Goal: Transaction & Acquisition: Purchase product/service

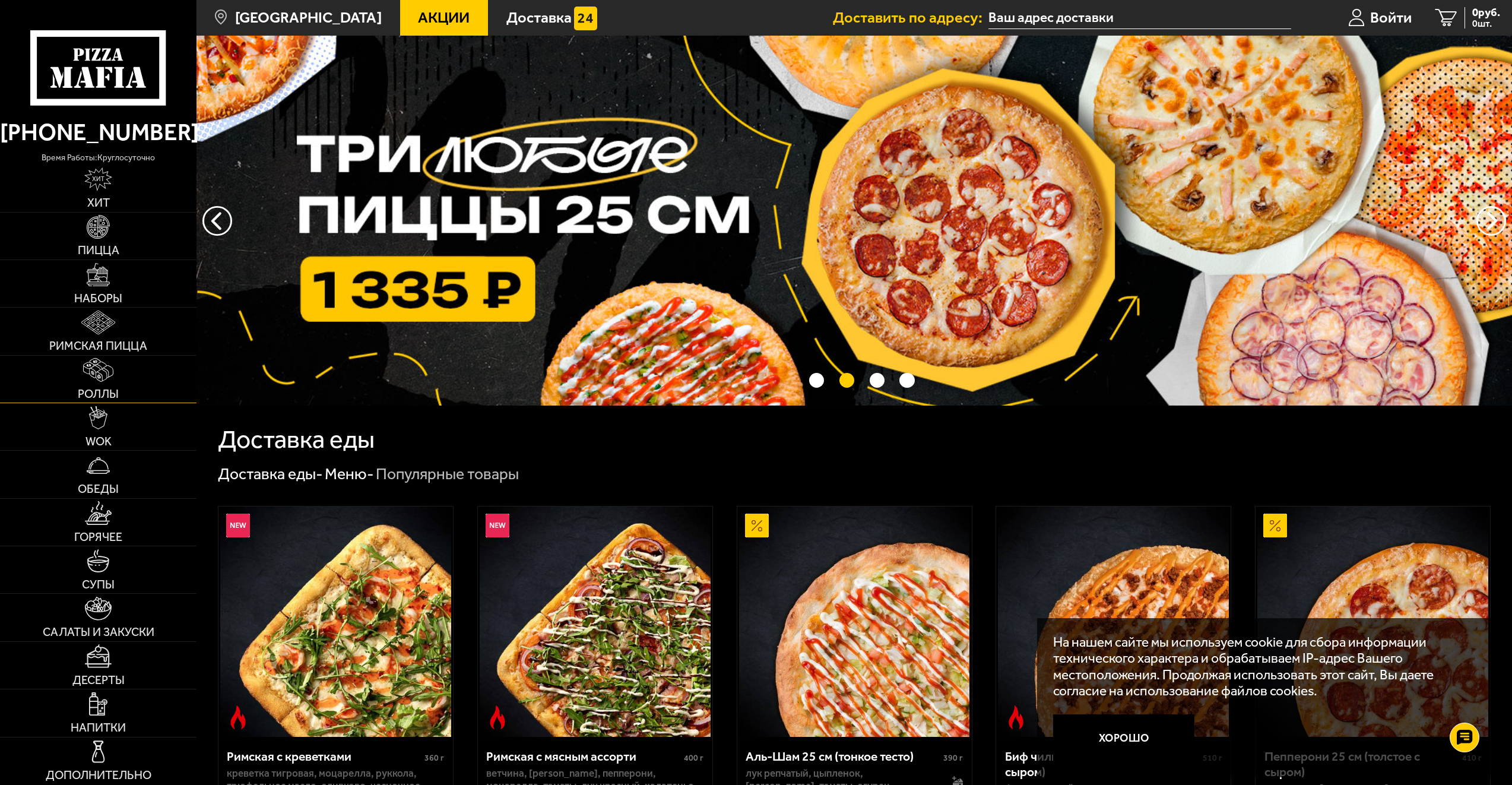
click at [121, 386] on link "Роллы" at bounding box center [98, 379] width 197 height 47
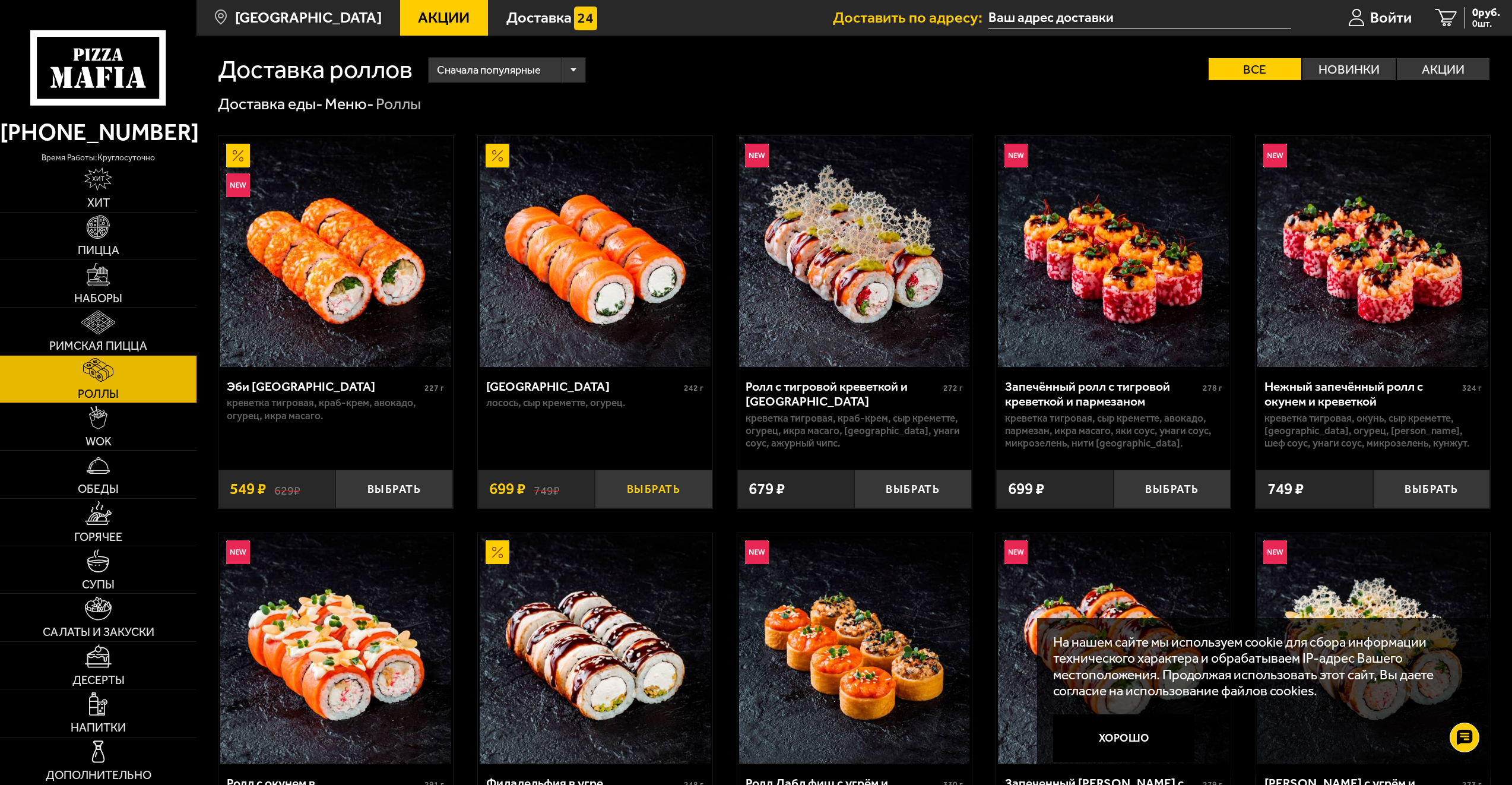
click at [673, 487] on button "Выбрать" at bounding box center [654, 489] width 118 height 39
click at [513, 26] on link "Доставка" at bounding box center [551, 17] width 128 height 35
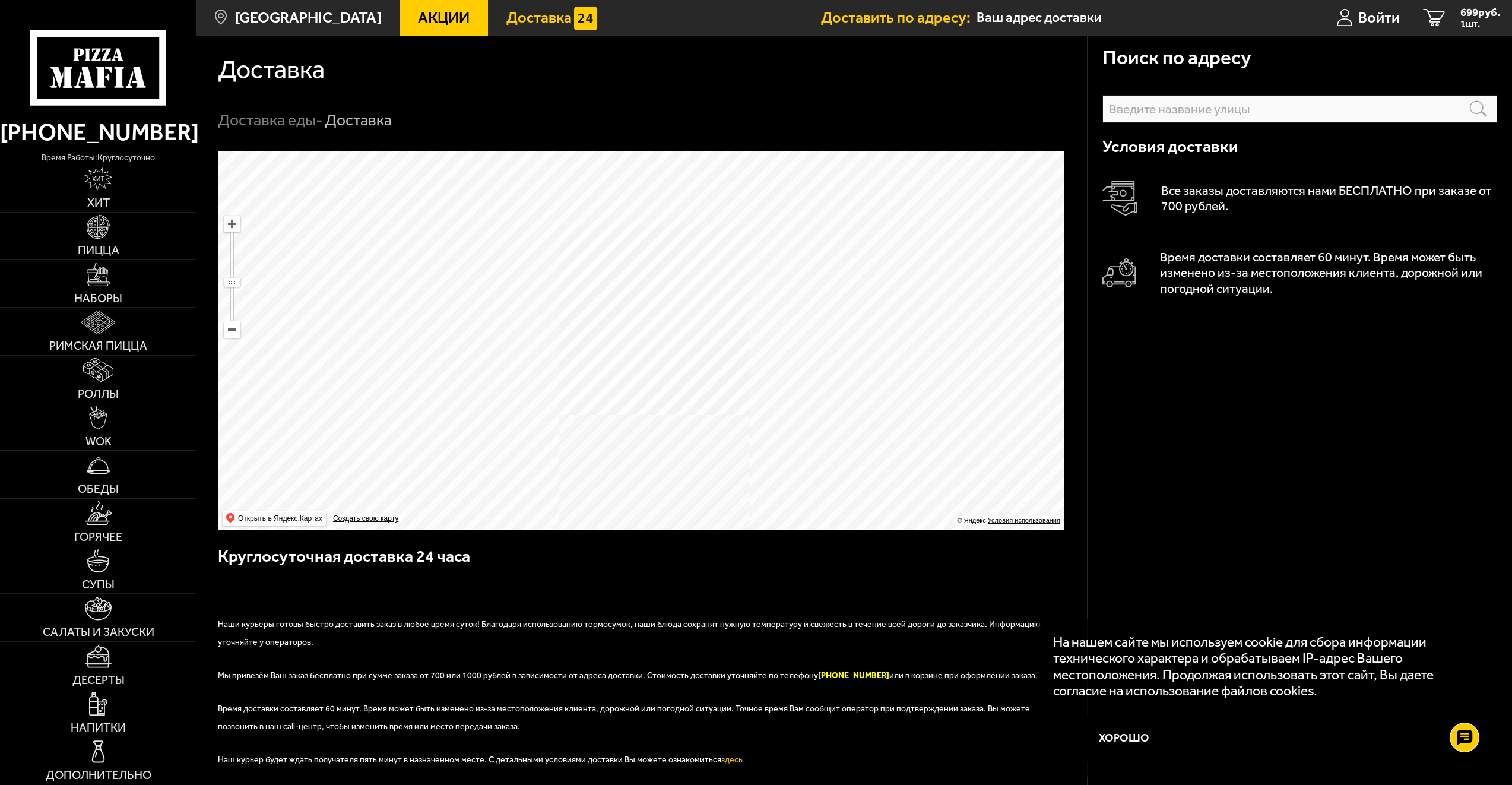
click at [144, 381] on link "Роллы" at bounding box center [98, 379] width 197 height 47
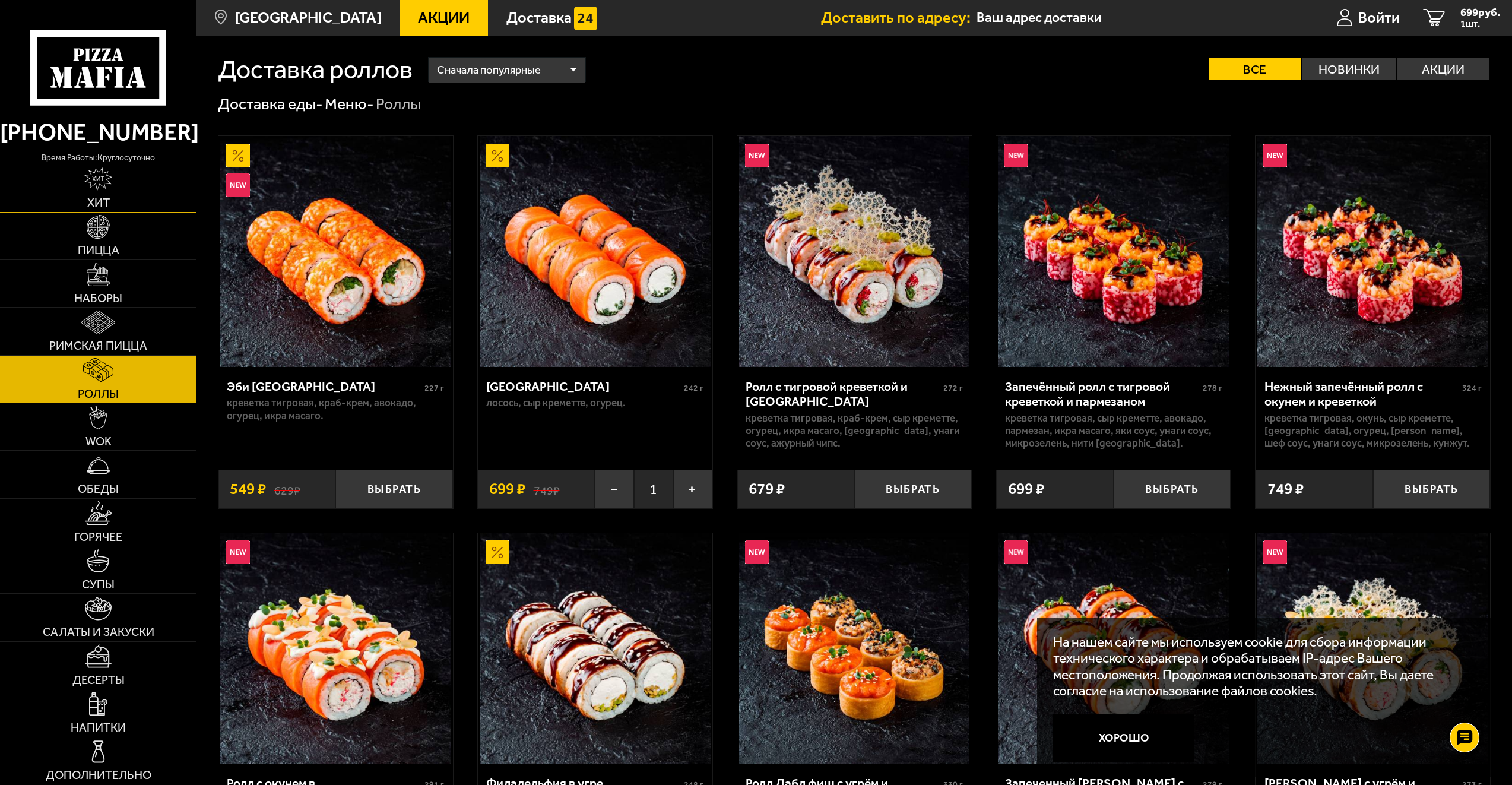
click at [94, 199] on span "Хит" at bounding box center [98, 203] width 22 height 12
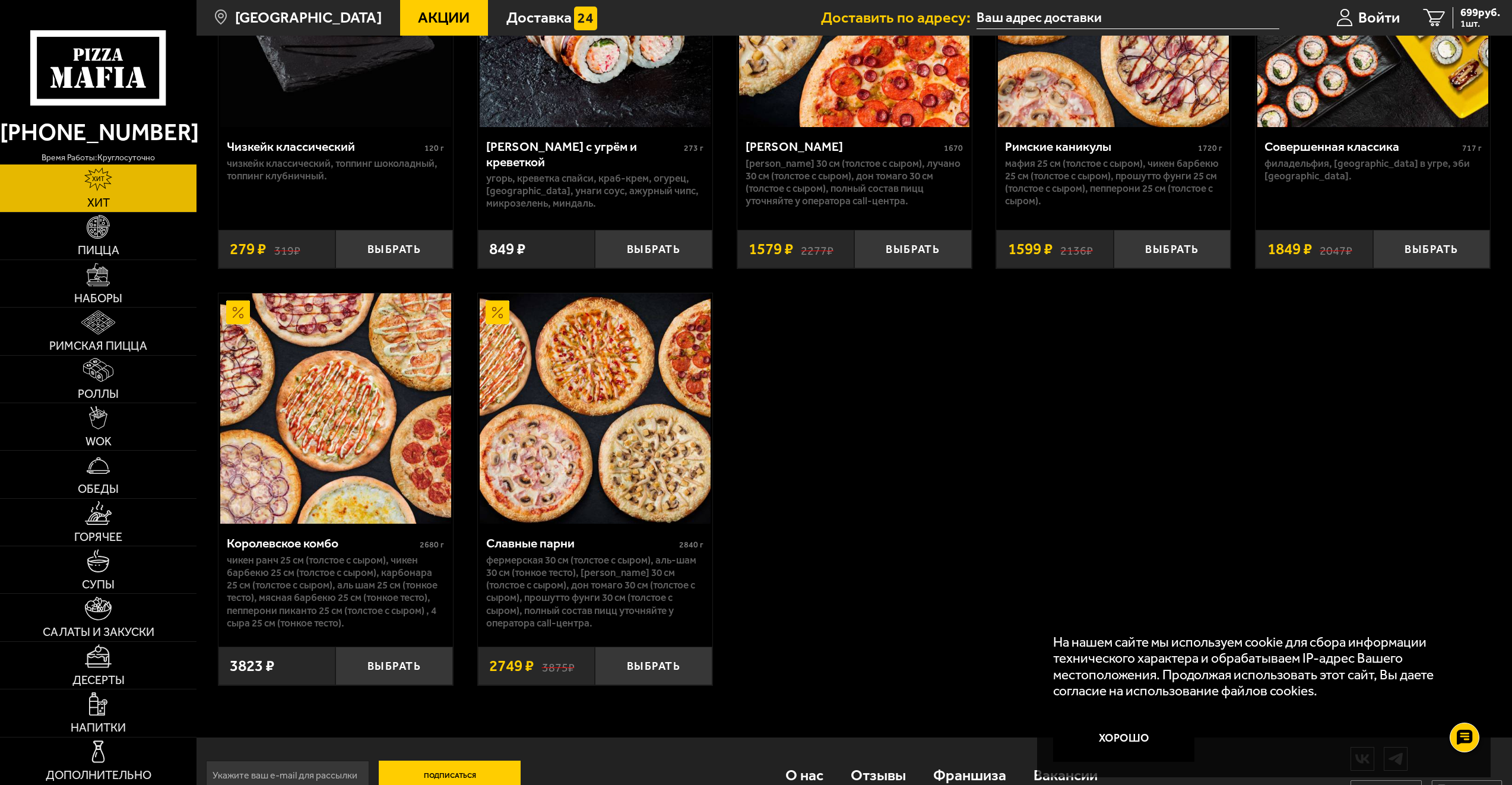
scroll to position [1102, 0]
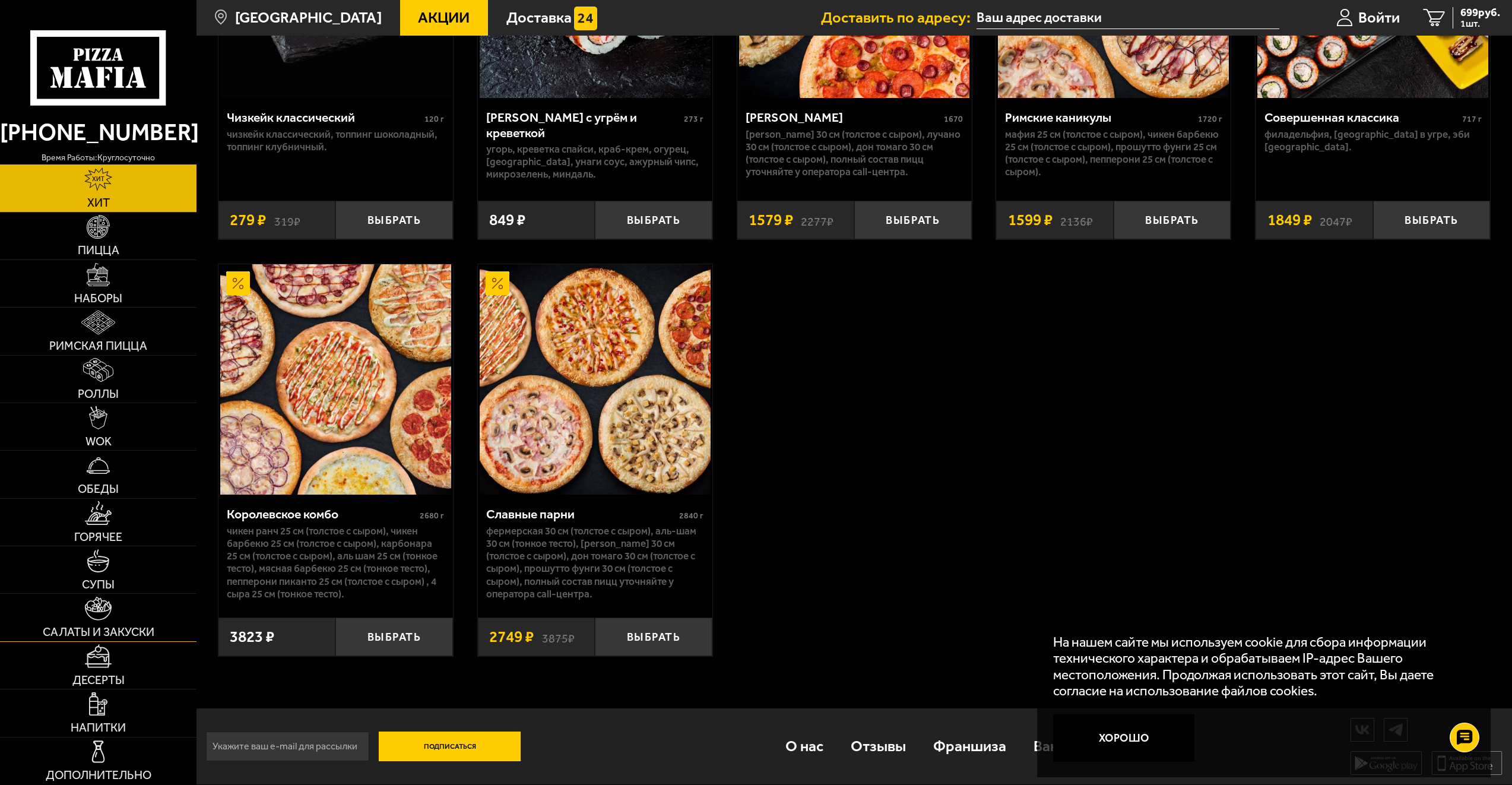
click at [164, 609] on link "Салаты и закуски" at bounding box center [98, 617] width 197 height 47
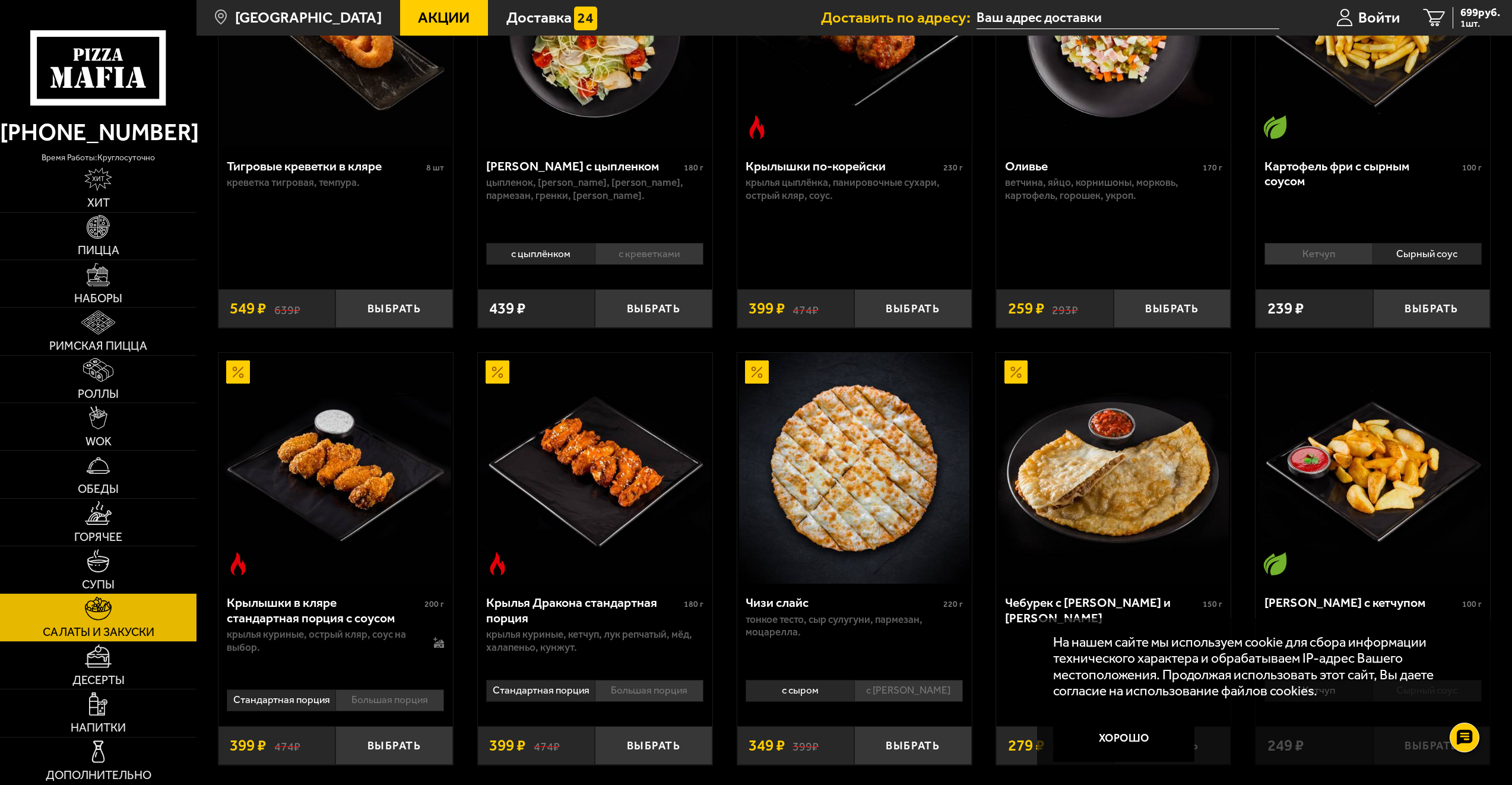
scroll to position [238, 0]
